Goal: Register for event/course

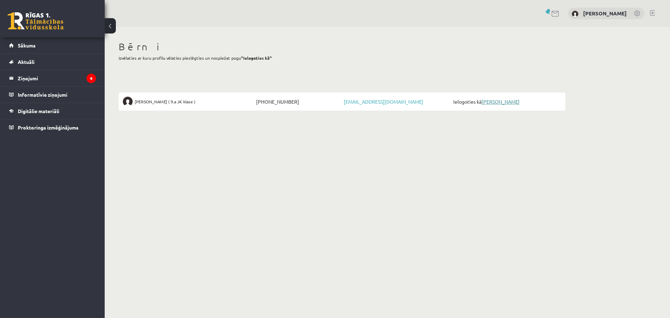
click at [498, 100] on link "[PERSON_NAME]" at bounding box center [500, 101] width 38 height 6
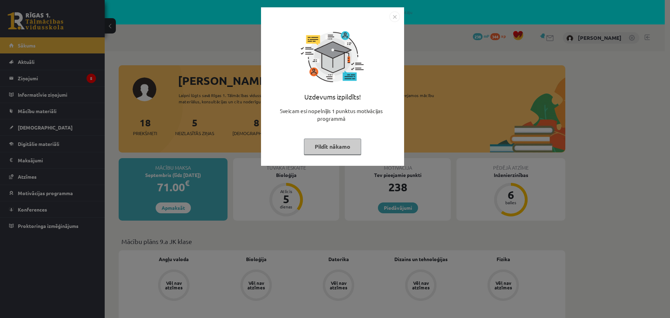
click at [334, 148] on button "Pildīt nākamo" at bounding box center [332, 146] width 57 height 16
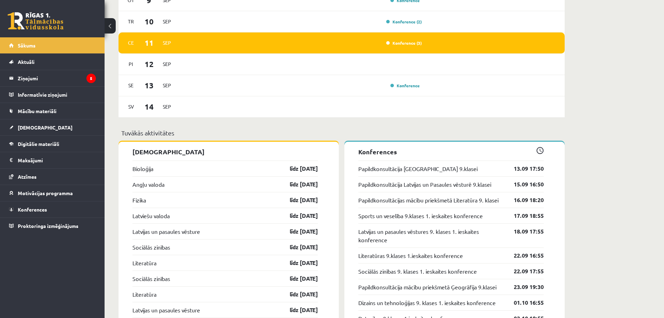
scroll to position [593, 0]
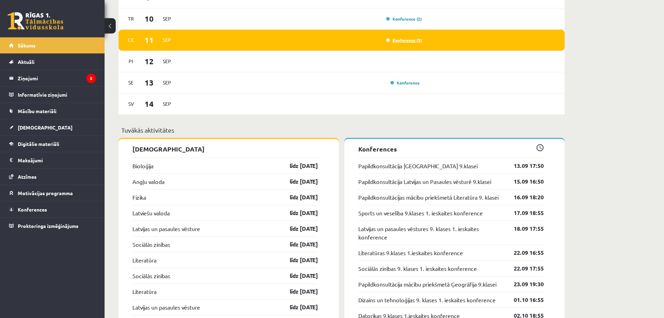
click at [399, 40] on link "Konference (3)" at bounding box center [404, 40] width 36 height 6
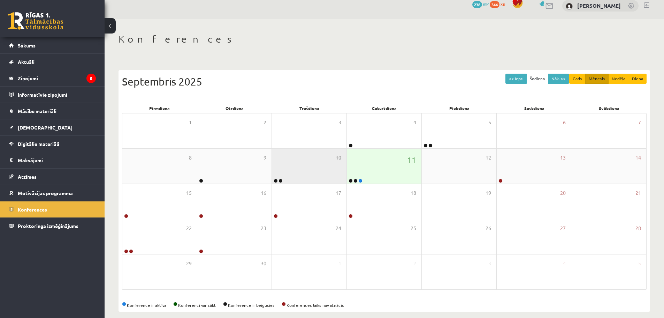
scroll to position [35, 0]
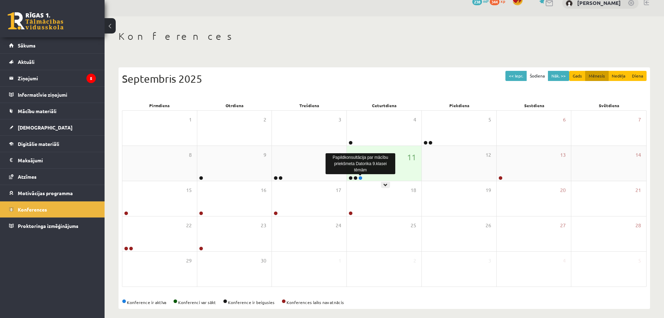
click at [360, 178] on link at bounding box center [361, 178] width 4 height 4
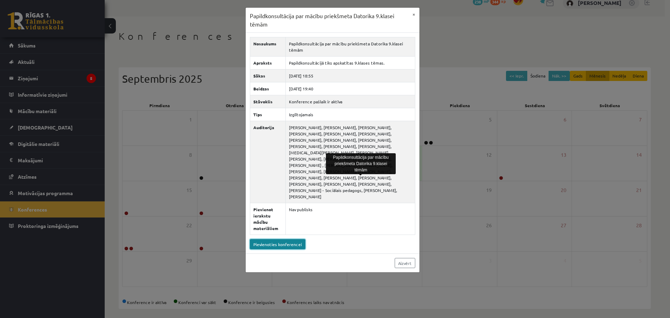
click at [272, 239] on link "Pievienoties konferencei" at bounding box center [277, 244] width 55 height 10
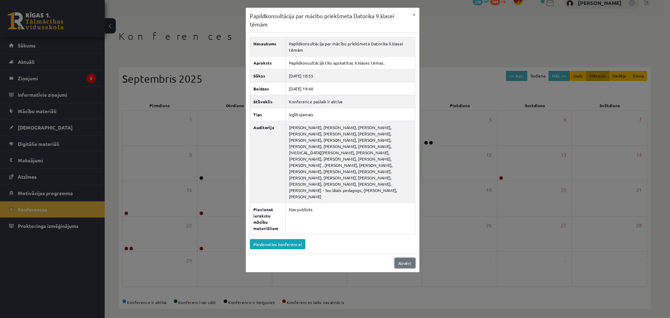
click at [404, 258] on link "Aizvērt" at bounding box center [404, 263] width 21 height 10
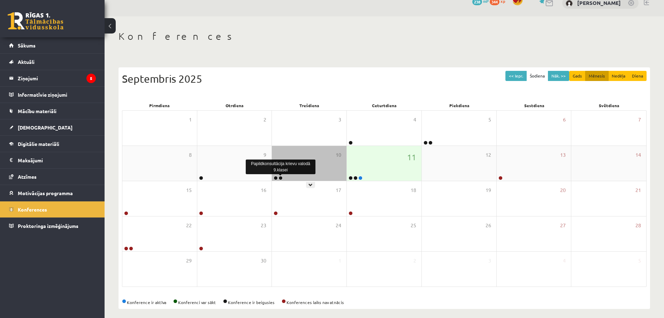
click at [280, 178] on link at bounding box center [281, 178] width 4 height 4
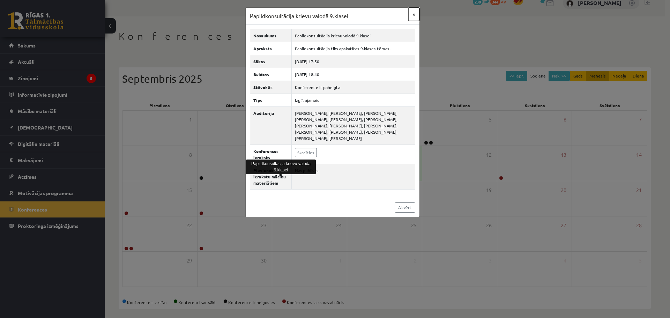
click at [413, 13] on button "×" at bounding box center [413, 14] width 11 height 13
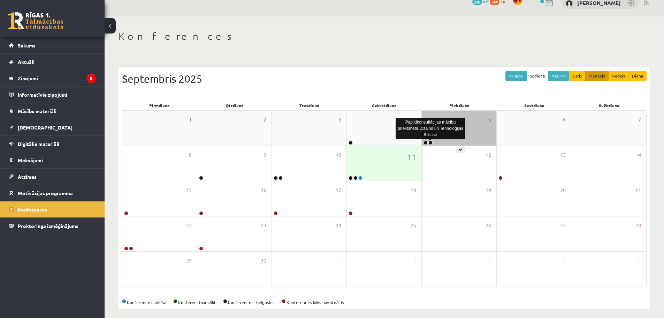
click at [430, 142] on link at bounding box center [431, 143] width 4 height 4
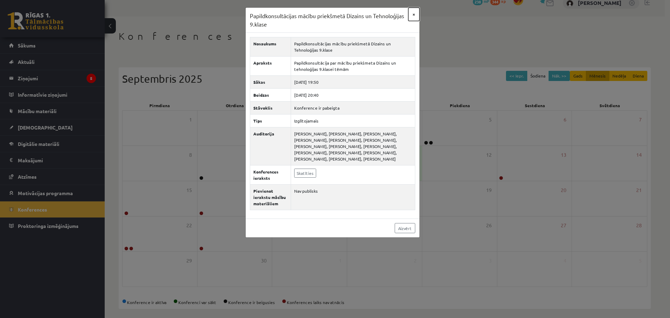
click at [413, 13] on button "×" at bounding box center [413, 14] width 11 height 13
